Goal: Task Accomplishment & Management: Manage account settings

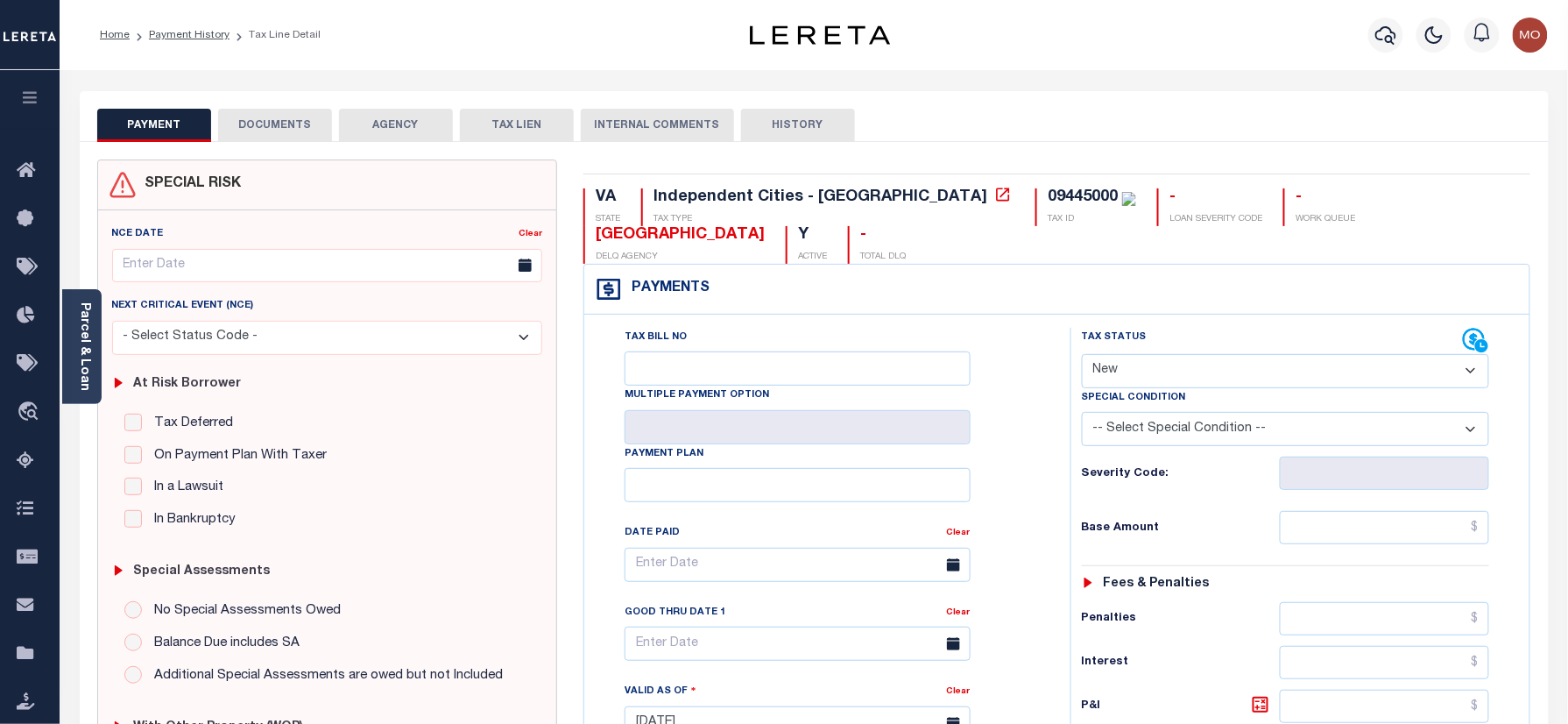
click at [1150, 354] on select "- Select Status Code - Open Due/Unpaid Paid Incomplete No Tax Due Internal Refu…" at bounding box center [1286, 370] width 409 height 34
select select "DUE"
click at [1082, 354] on select "- Select Status Code - Open Due/Unpaid Paid Incomplete No Tax Due Internal Refu…" at bounding box center [1286, 370] width 409 height 34
type input "09/10/2025"
click at [1059, 435] on div "Tax Status Status" at bounding box center [1292, 714] width 469 height 773
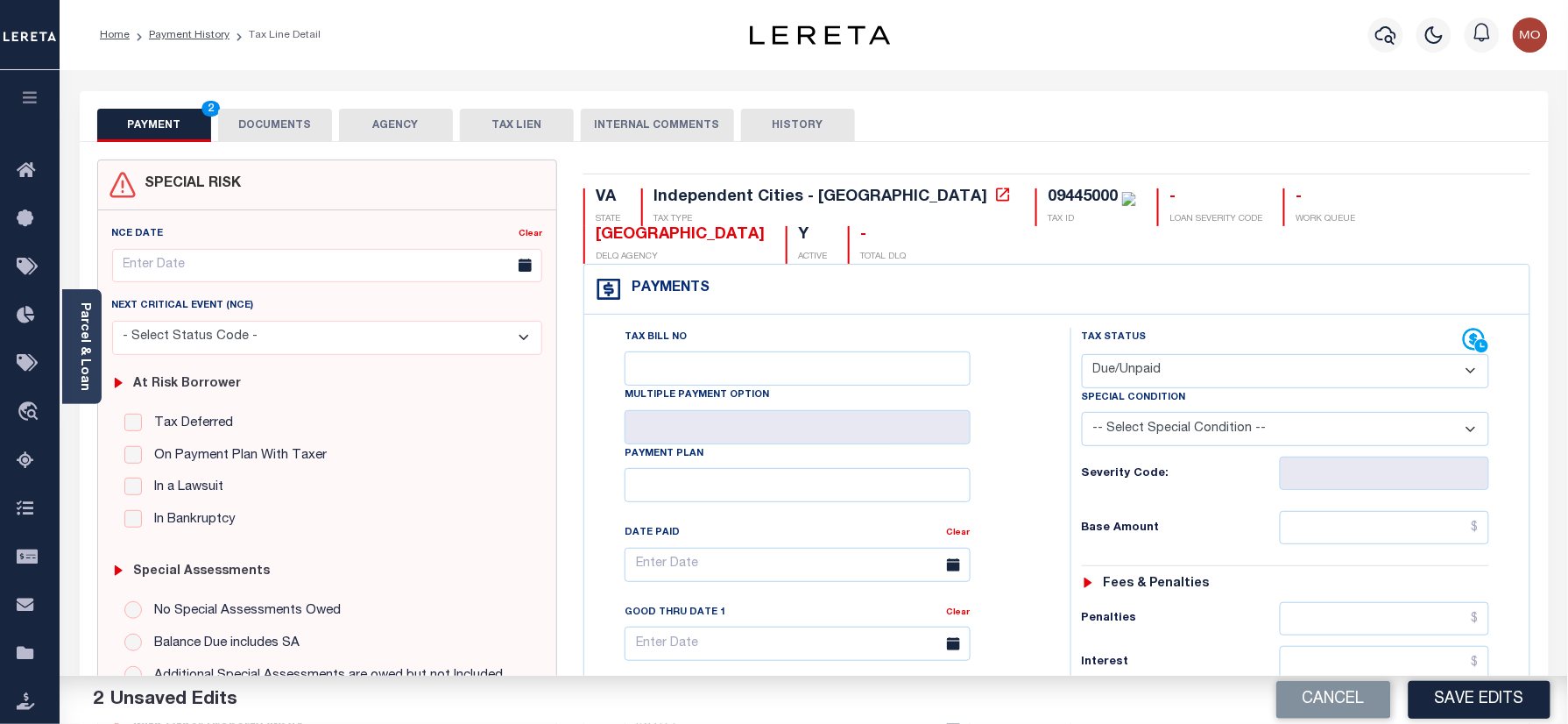
drag, startPoint x: 1165, startPoint y: 340, endPoint x: 1165, endPoint y: 355, distance: 15.0
click at [1165, 354] on select "- Select Status Code - Open Due/Unpaid Paid Incomplete No Tax Due Internal Refu…" at bounding box center [1286, 370] width 409 height 34
select select "PYD"
click at [1082, 354] on select "- Select Status Code - Open Due/Unpaid Paid Incomplete No Tax Due Internal Refu…" at bounding box center [1286, 370] width 409 height 34
click at [1038, 449] on div "Tax Bill No Multiple Payment Option Payment Plan Clear" at bounding box center [823, 573] width 442 height 491
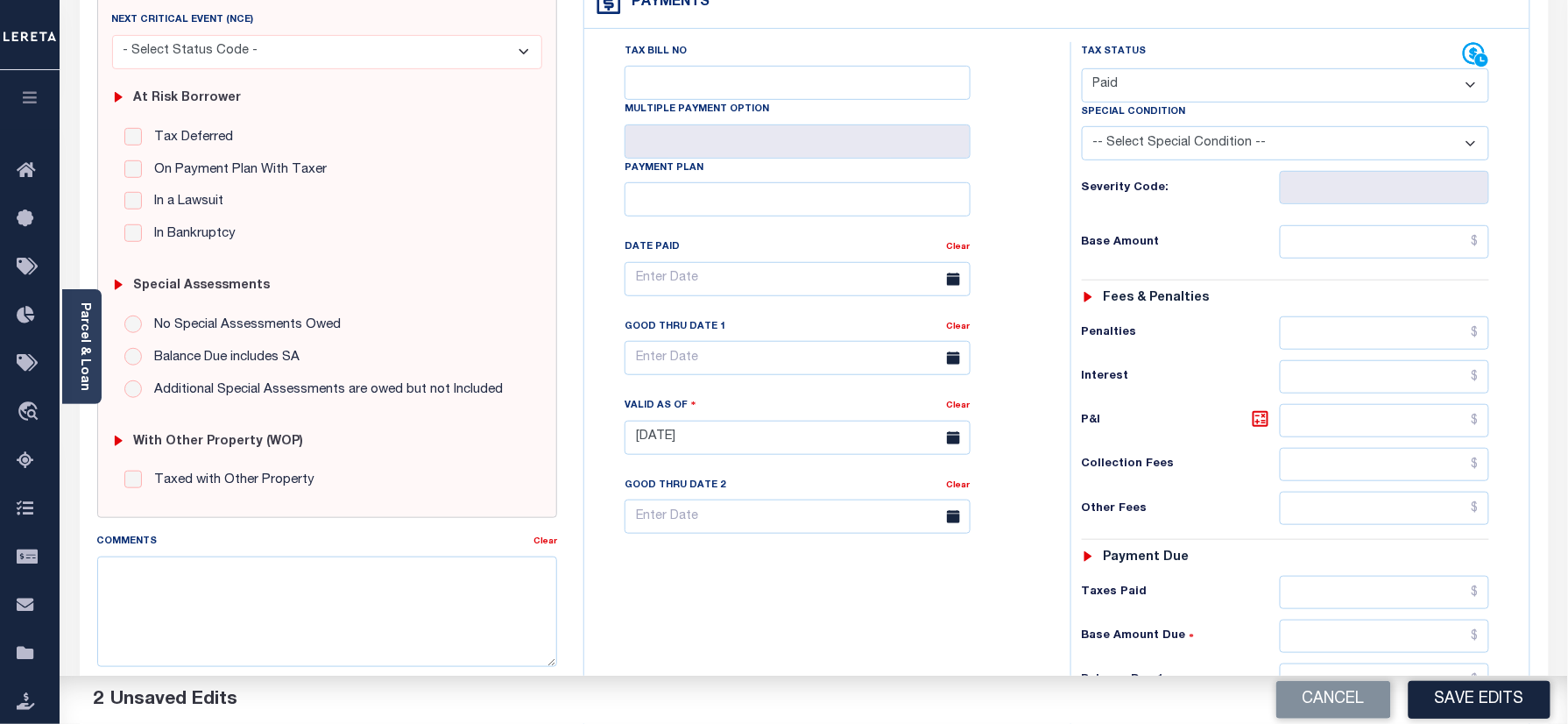
scroll to position [467, 0]
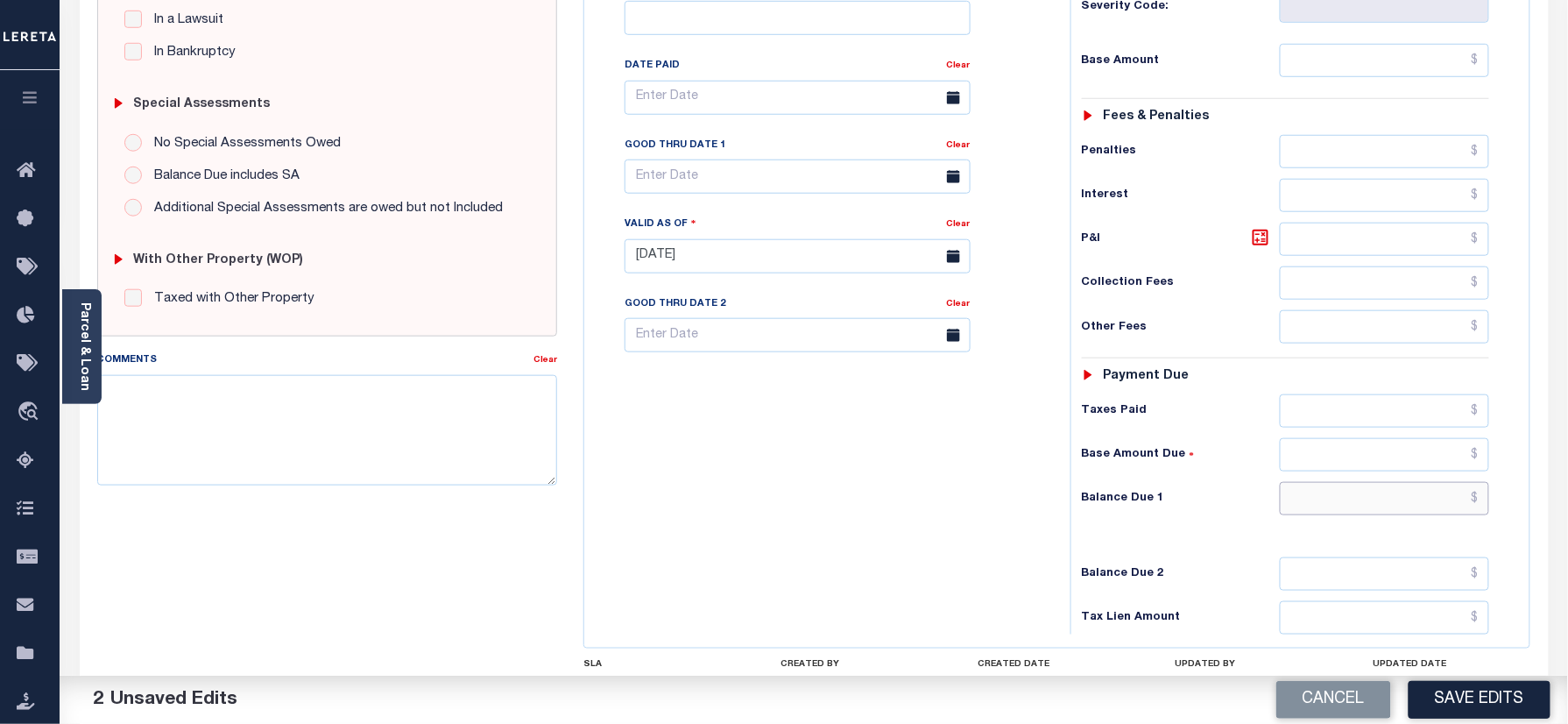
drag, startPoint x: 1357, startPoint y: 474, endPoint x: 954, endPoint y: 473, distance: 403.0
click at [1357, 482] on input "text" at bounding box center [1386, 499] width 210 height 34
type input "$0.00"
click at [953, 473] on div "Tax Bill No Multiple Payment Option Payment Plan Clear" at bounding box center [824, 247] width 469 height 773
click at [361, 439] on textarea "Comments" at bounding box center [328, 430] width 461 height 111
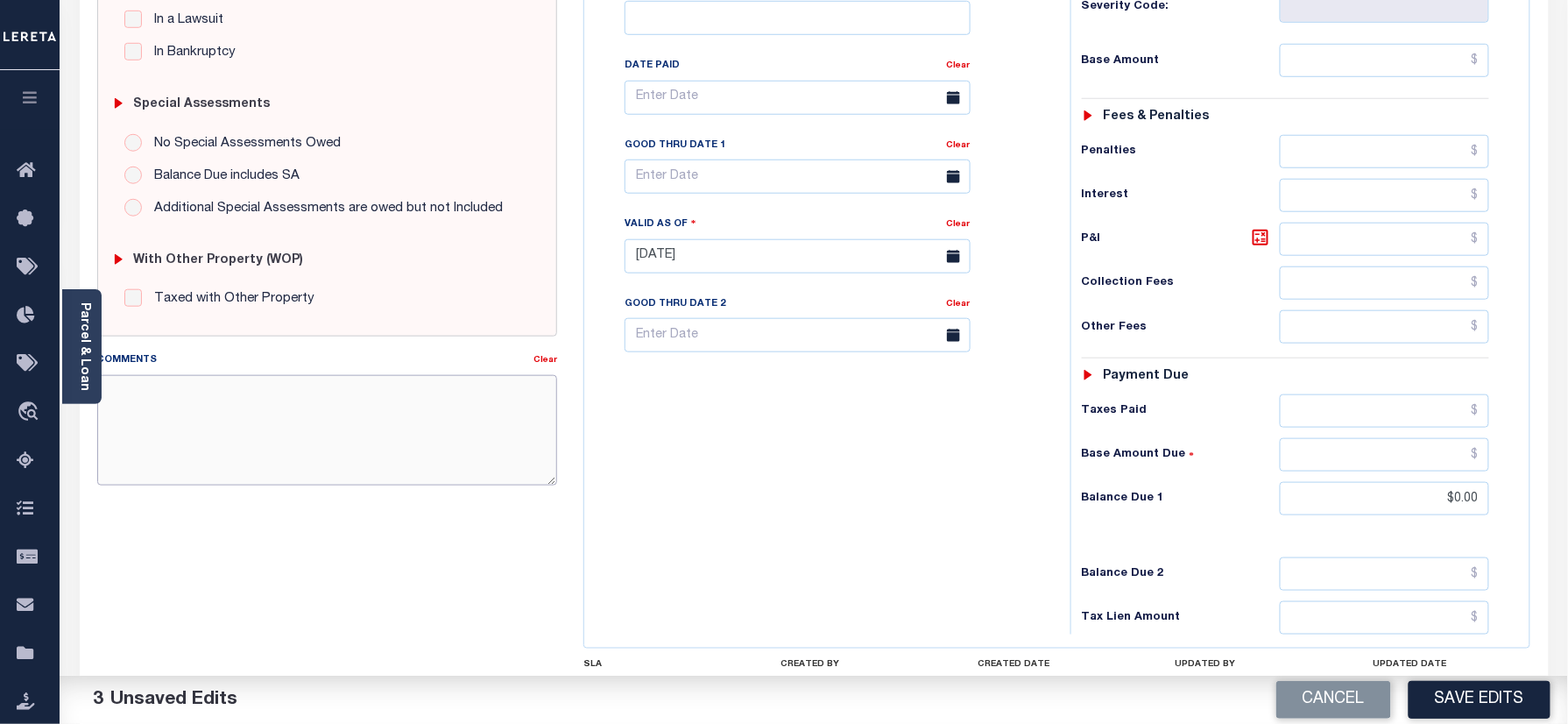
paste textarea "Refer 2024 3/4 year for doc."
type textarea "Refer 2024 3/4 year for doc."
click at [1456, 712] on button "Save Edits" at bounding box center [1480, 700] width 142 height 37
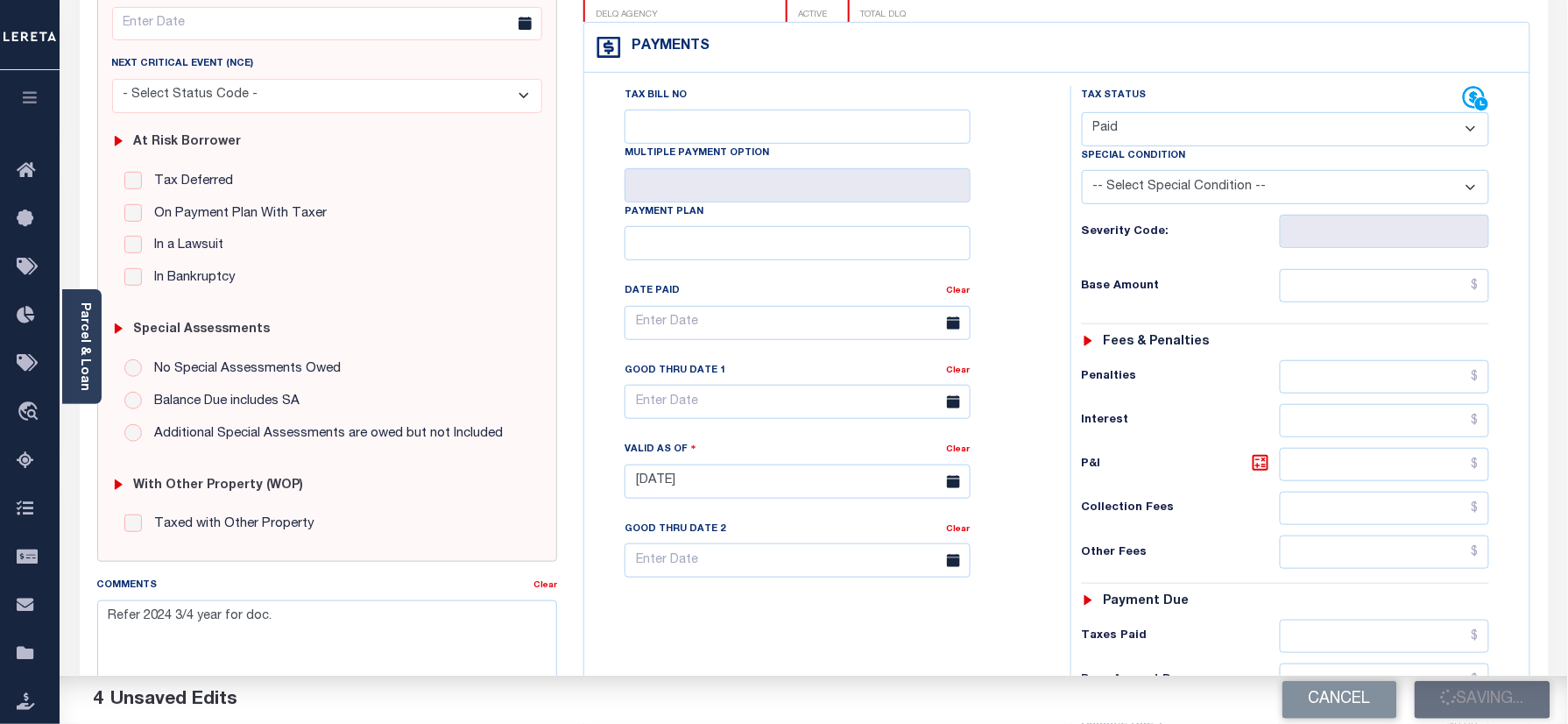
scroll to position [116, 0]
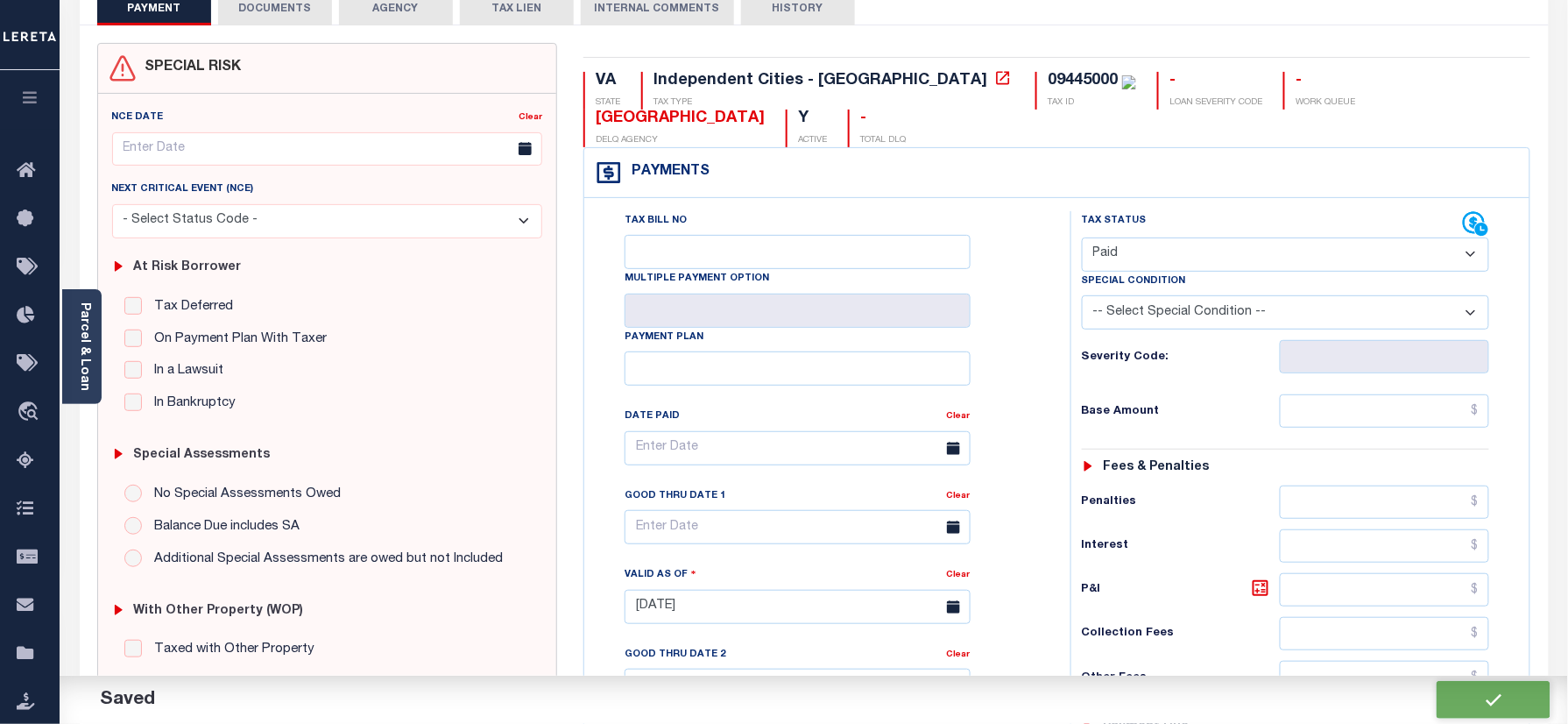
checkbox input "false"
type input "$0"
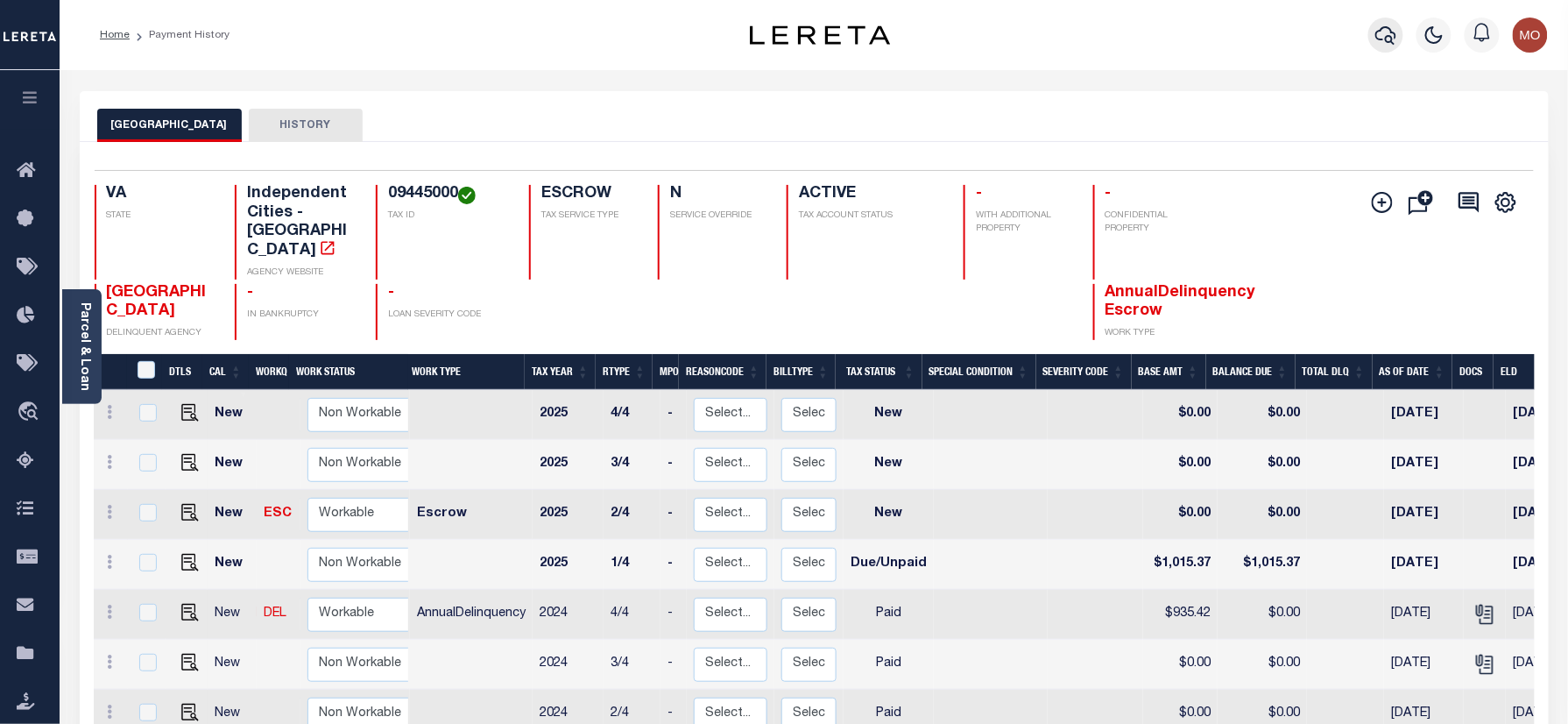
click at [1379, 43] on icon "button" at bounding box center [1386, 34] width 21 height 21
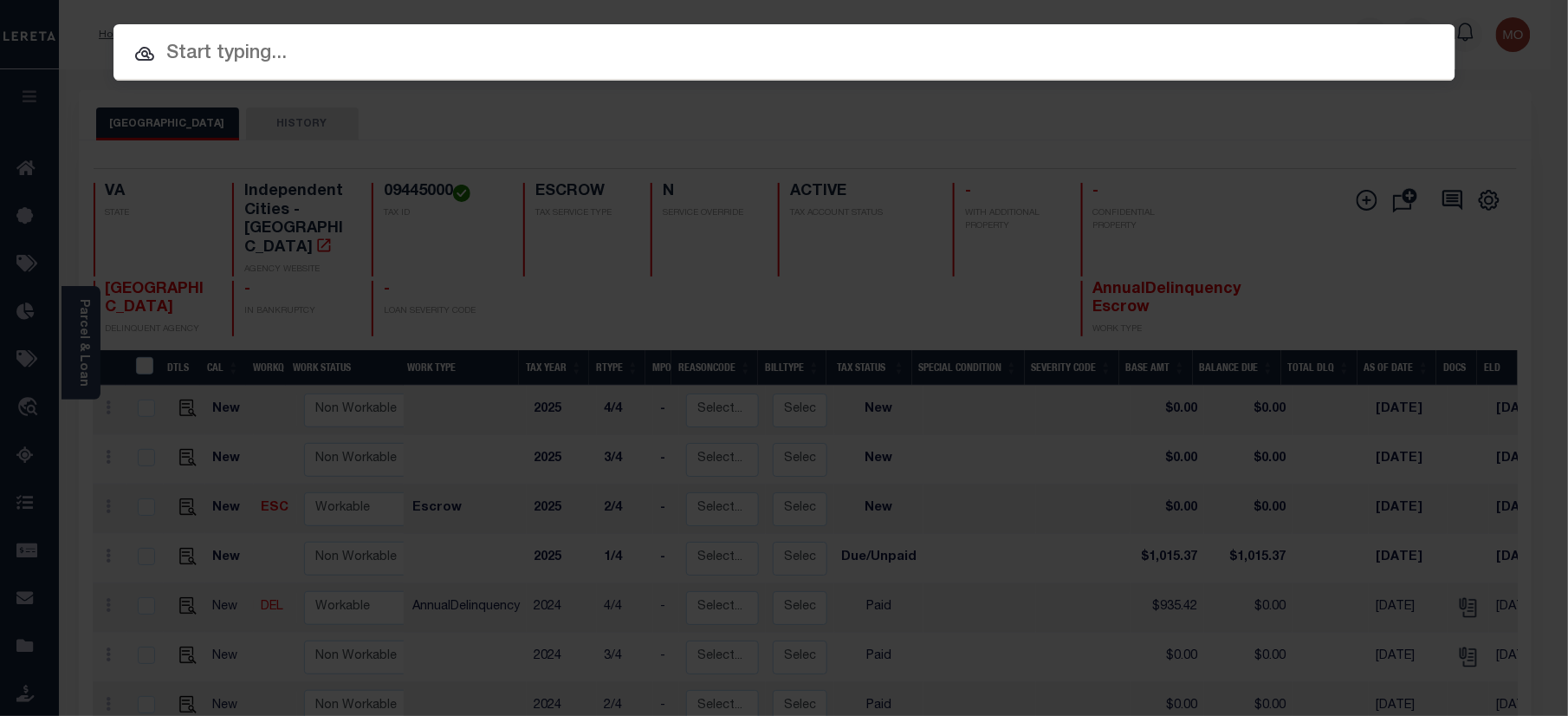
click at [233, 45] on input "text" at bounding box center [784, 53] width 1342 height 30
paste input "116287"
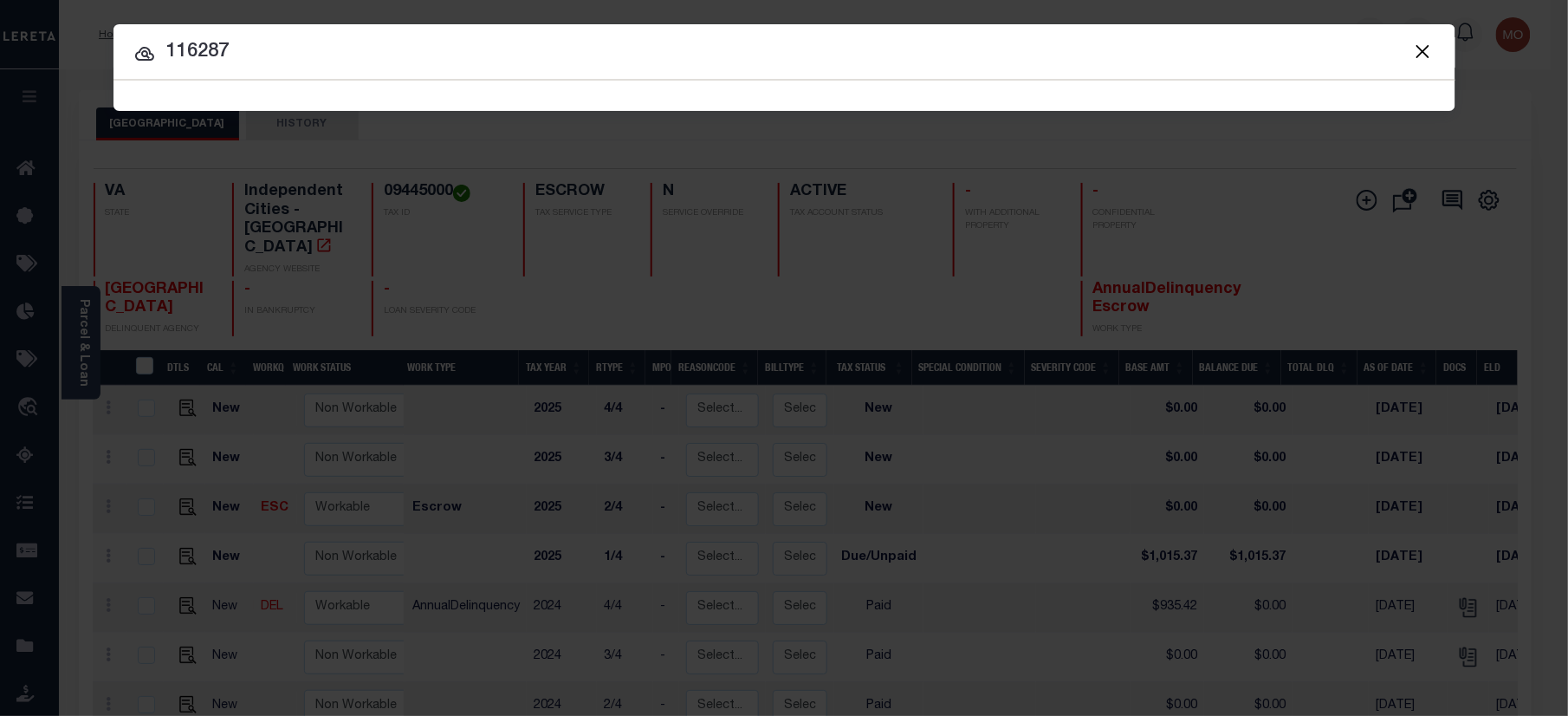
type input "116287"
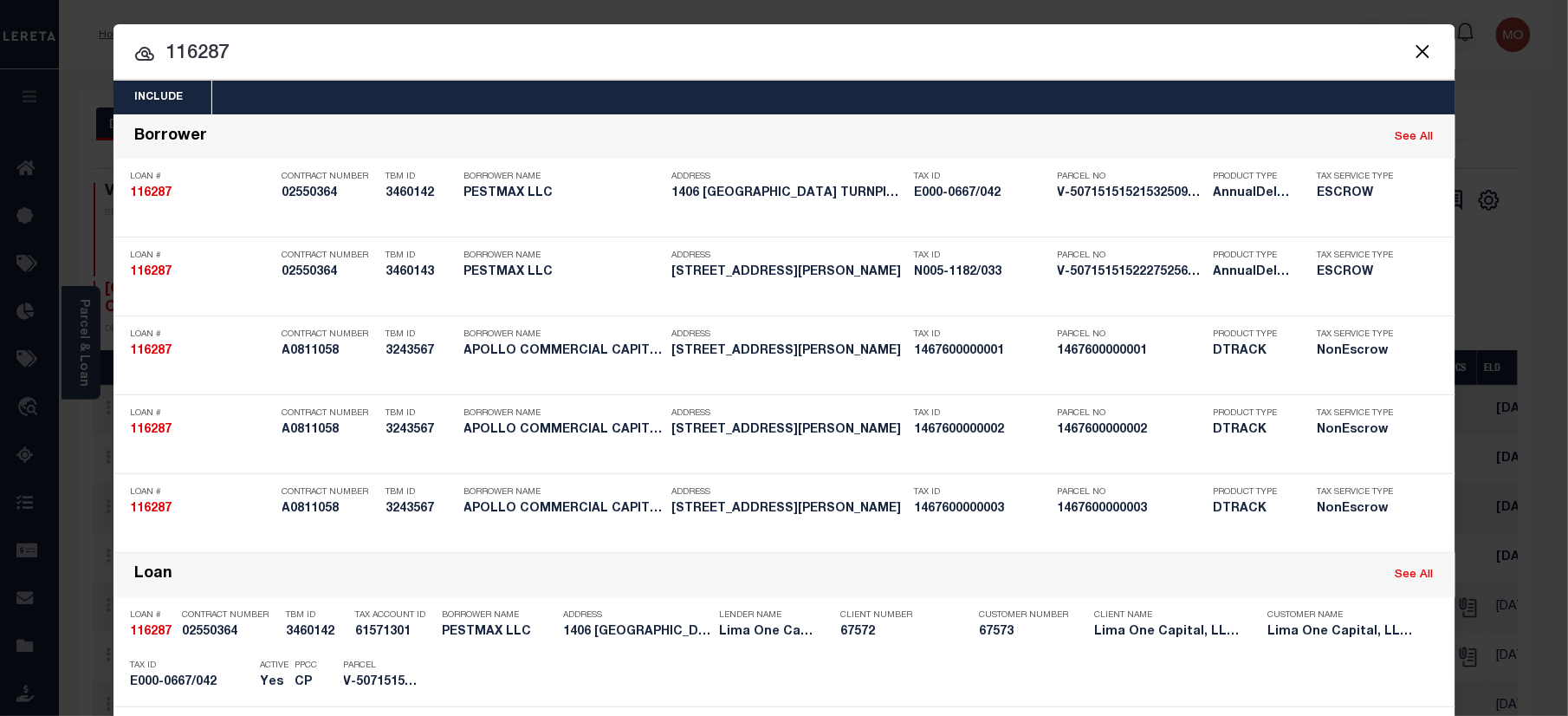
click at [239, 49] on input "116287" at bounding box center [784, 53] width 1342 height 30
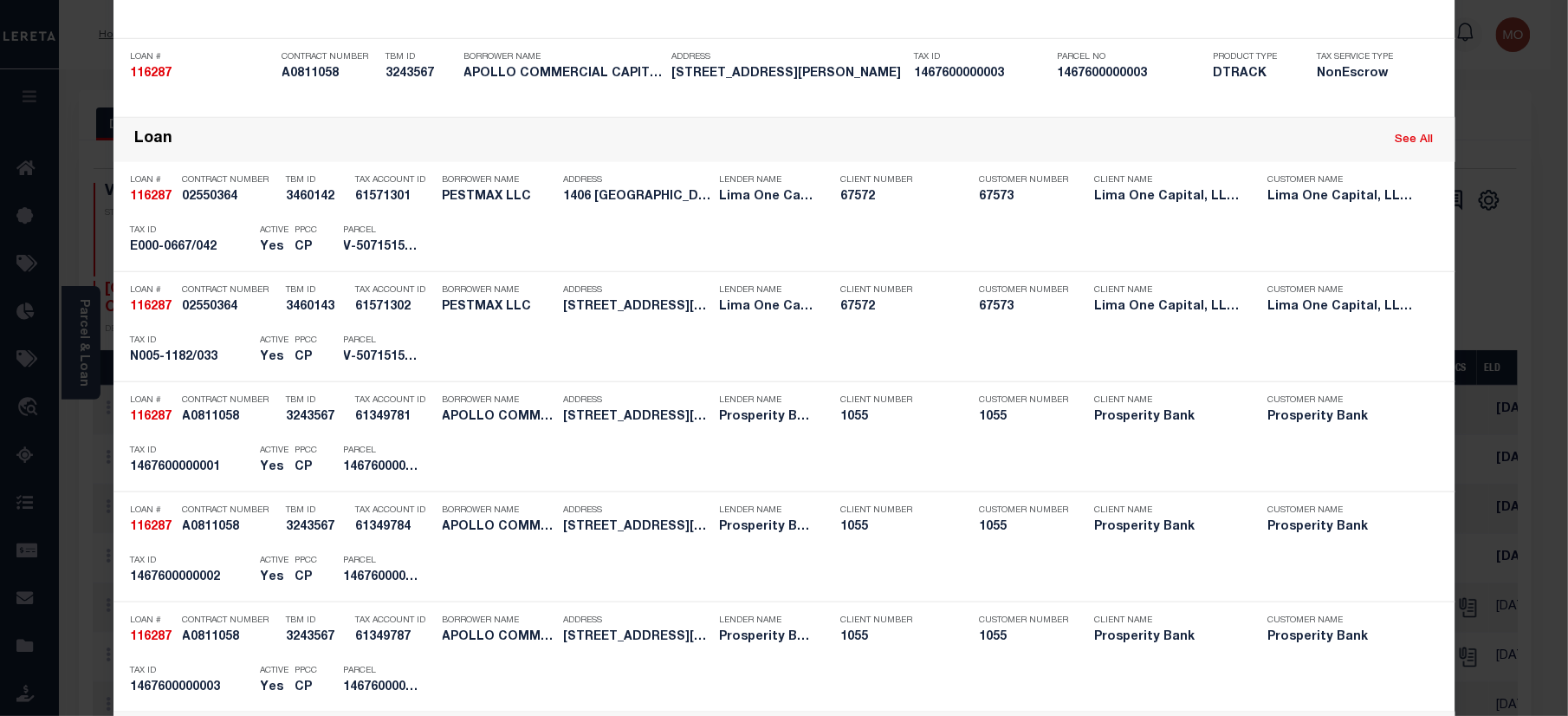
scroll to position [991, 0]
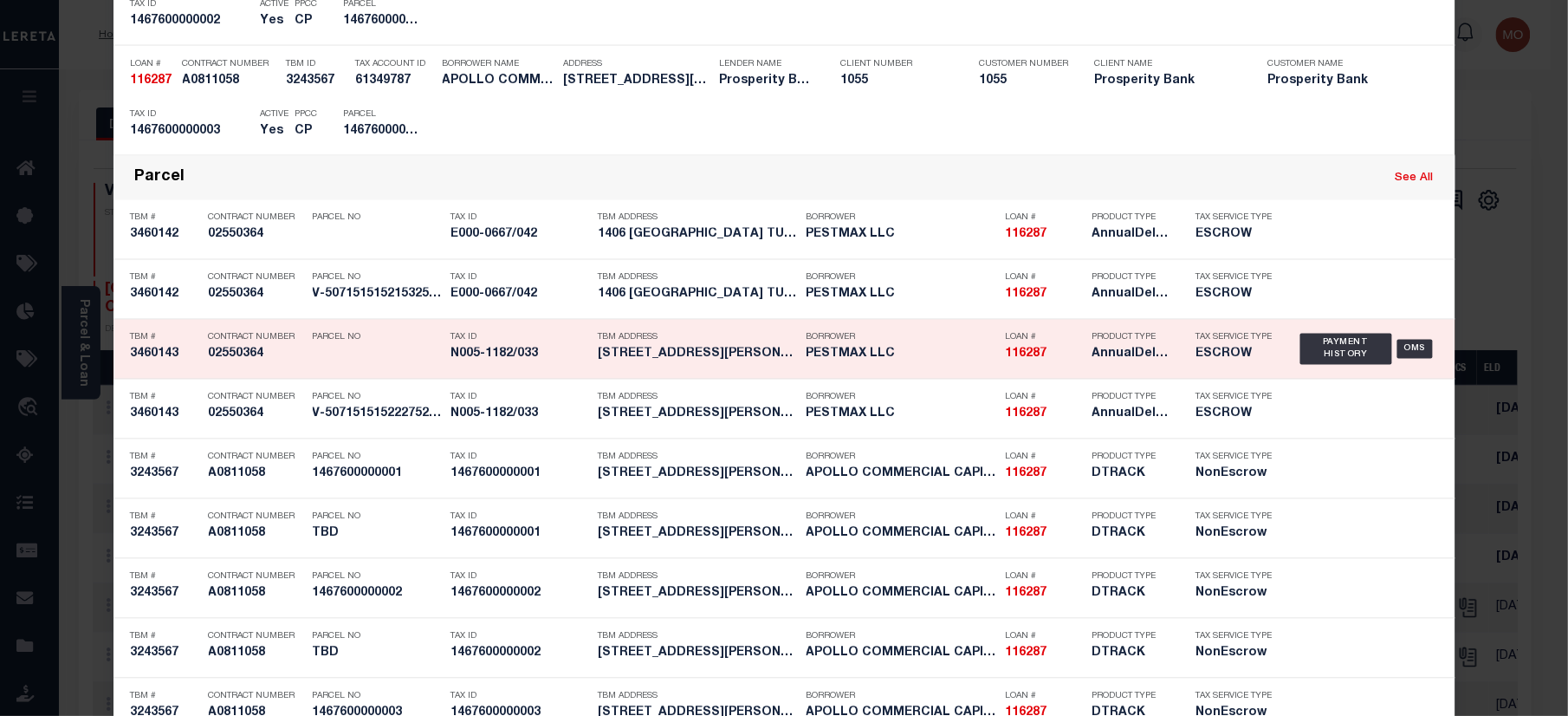
click at [426, 362] on div "Parcel No" at bounding box center [377, 349] width 130 height 51
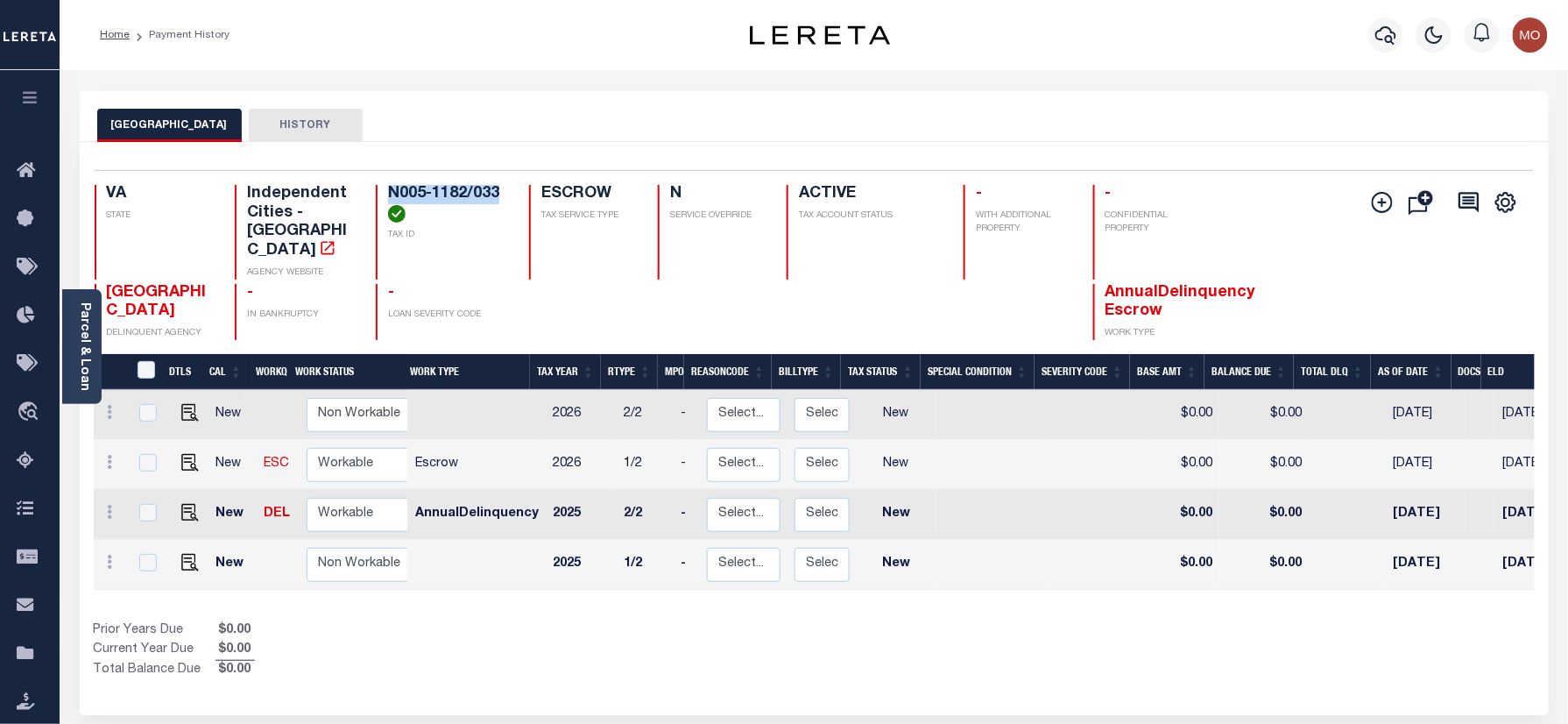
drag, startPoint x: 500, startPoint y: 194, endPoint x: 383, endPoint y: 190, distance: 117.1
click at [383, 190] on div "N005-1182/033 TAX ID" at bounding box center [442, 233] width 132 height 95
copy h4 "N005-1182/033"
click at [181, 503] on img "" at bounding box center [190, 512] width 18 height 18
checkbox input "true"
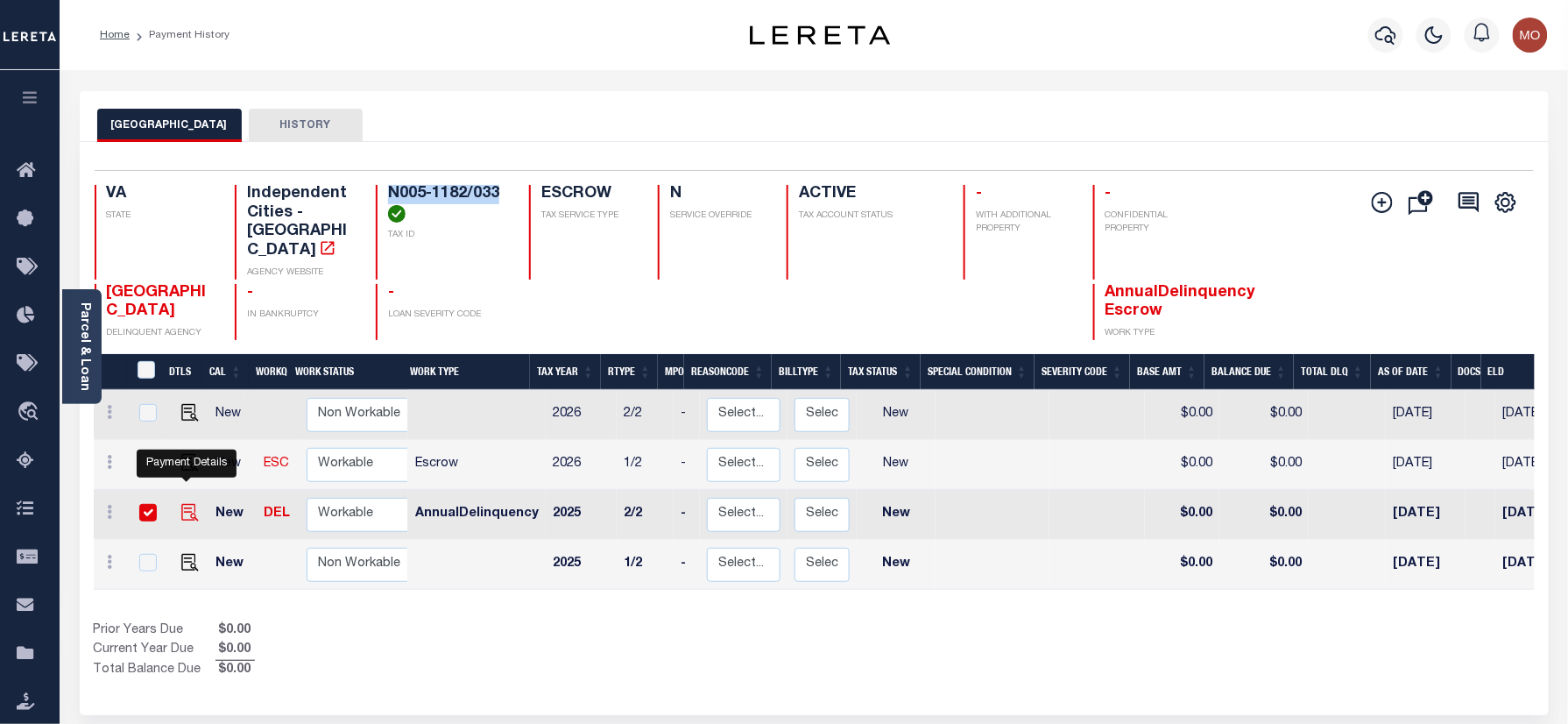
checkbox input "true"
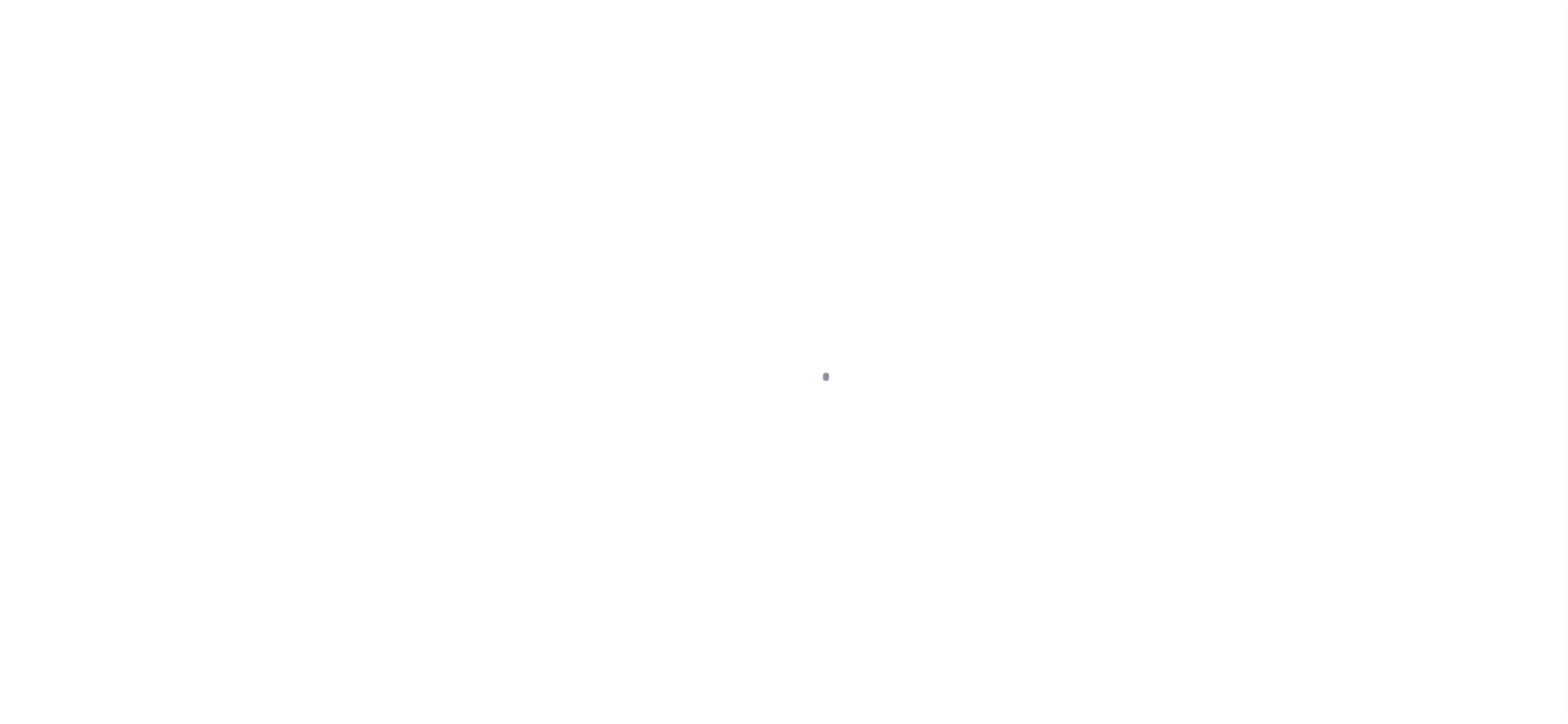
checkbox input "false"
type input "[DATE]"
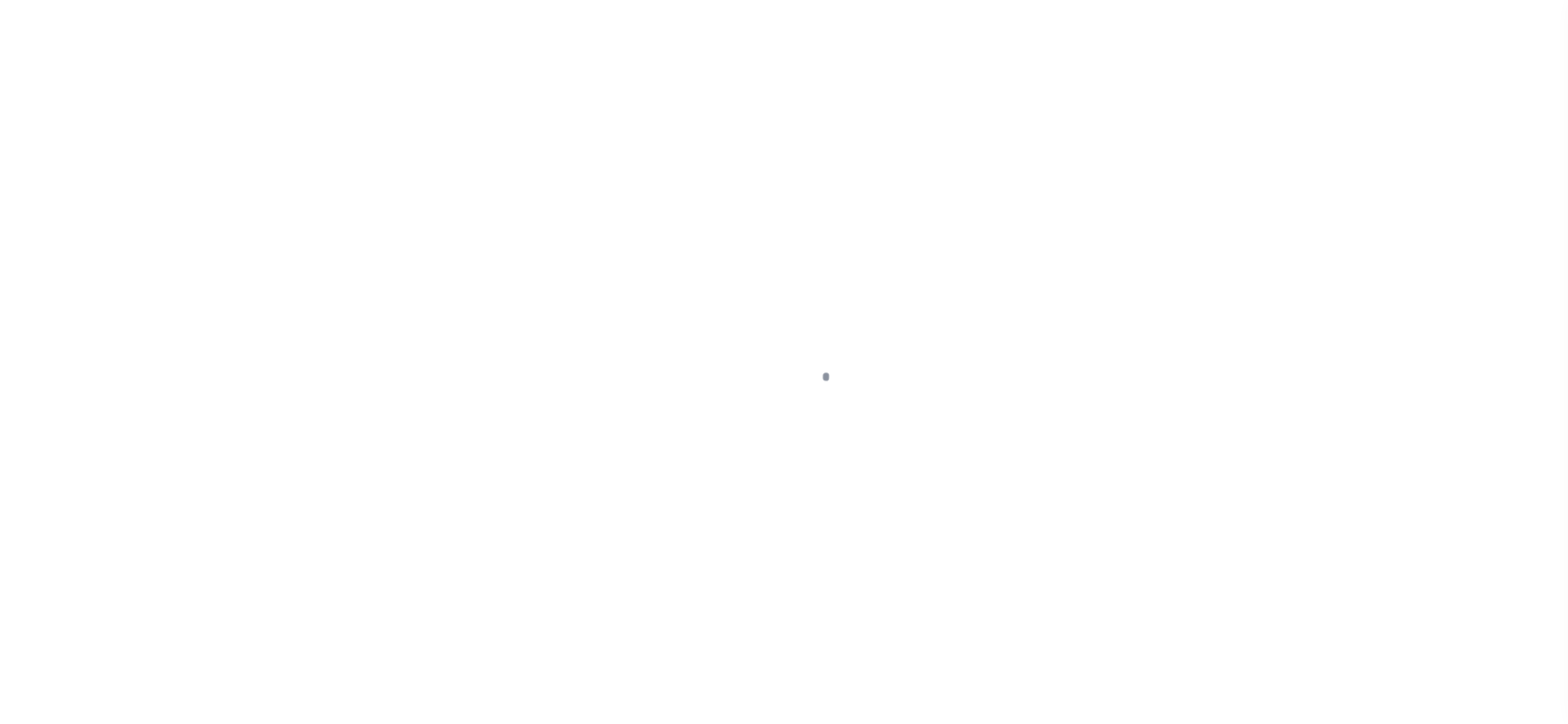
select select "NW2"
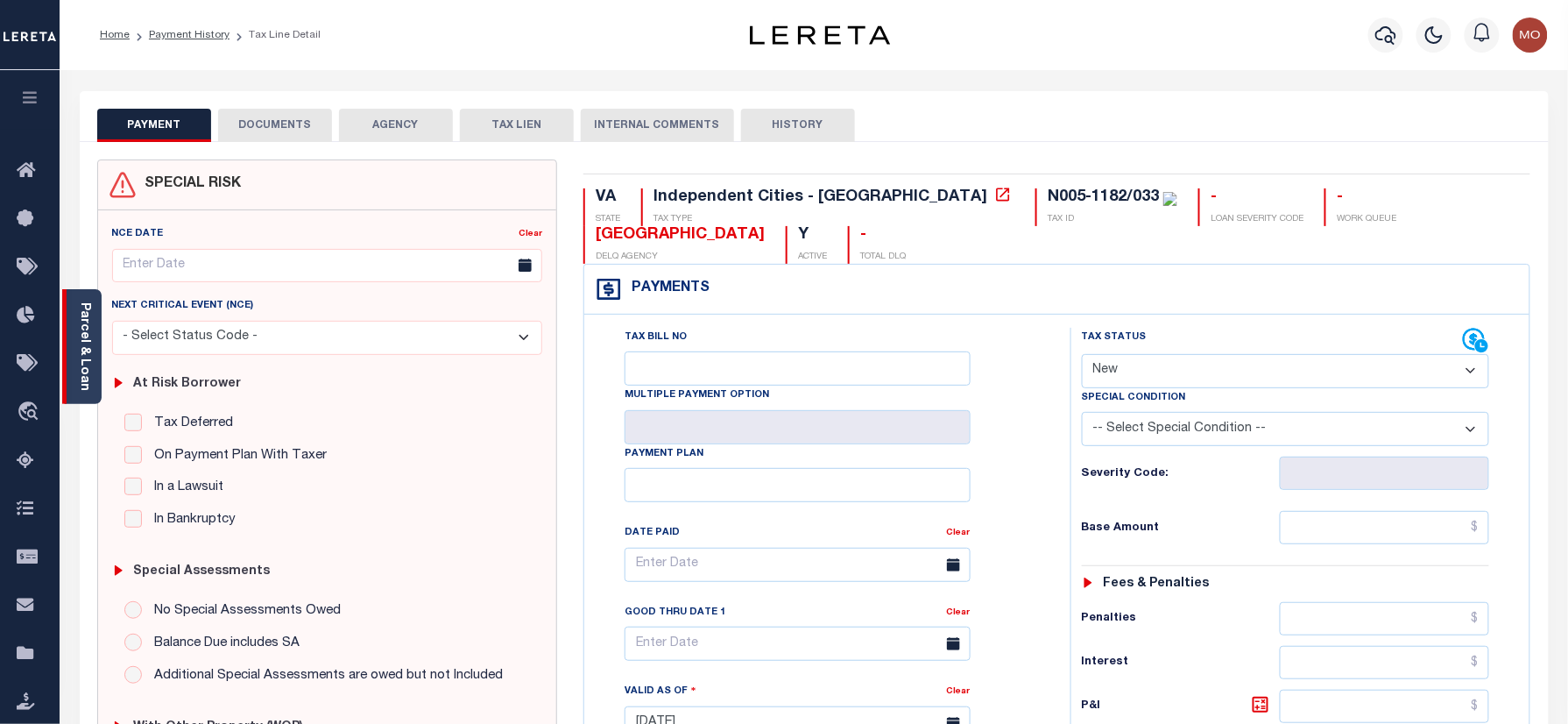
click at [86, 352] on link "Parcel & Loan" at bounding box center [84, 346] width 12 height 88
